Goal: Browse casually

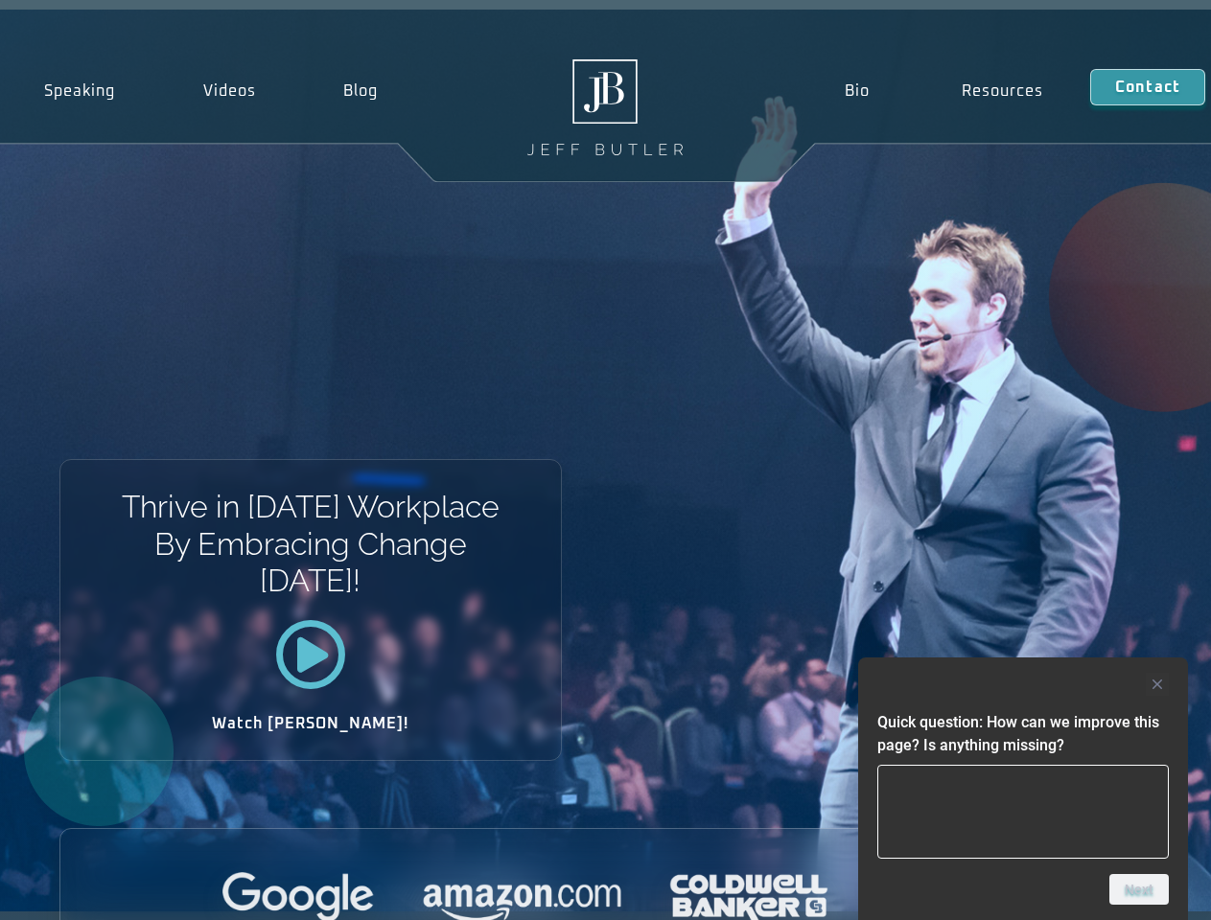
click at [605, 460] on div "Thrive in [DATE] Workplace By Embracing Change [DATE]! Watch [PERSON_NAME]!" at bounding box center [605, 461] width 1211 height 902
click at [1023, 685] on div at bounding box center [1022, 684] width 291 height 23
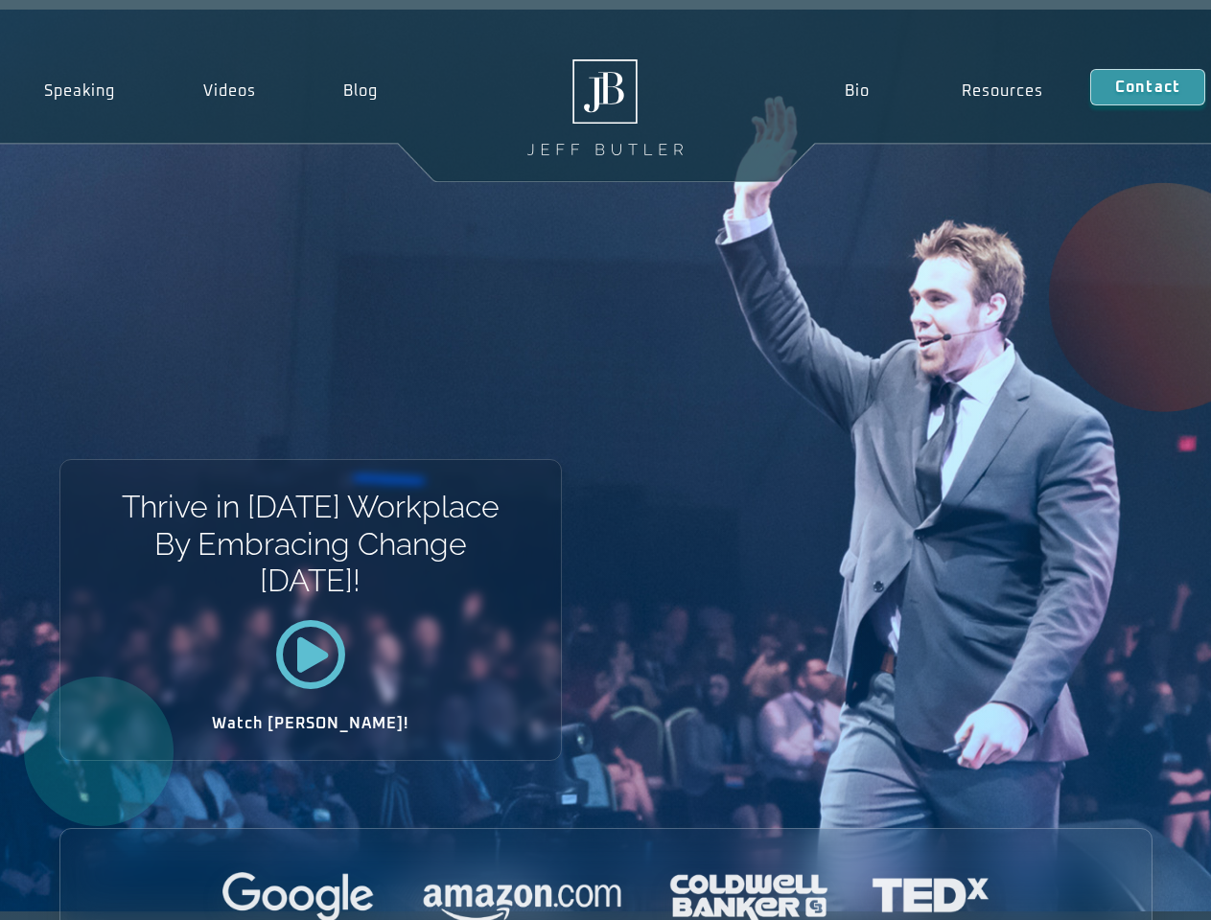
click at [1139, 890] on div at bounding box center [605, 899] width 1091 height 53
